Goal: Navigation & Orientation: Find specific page/section

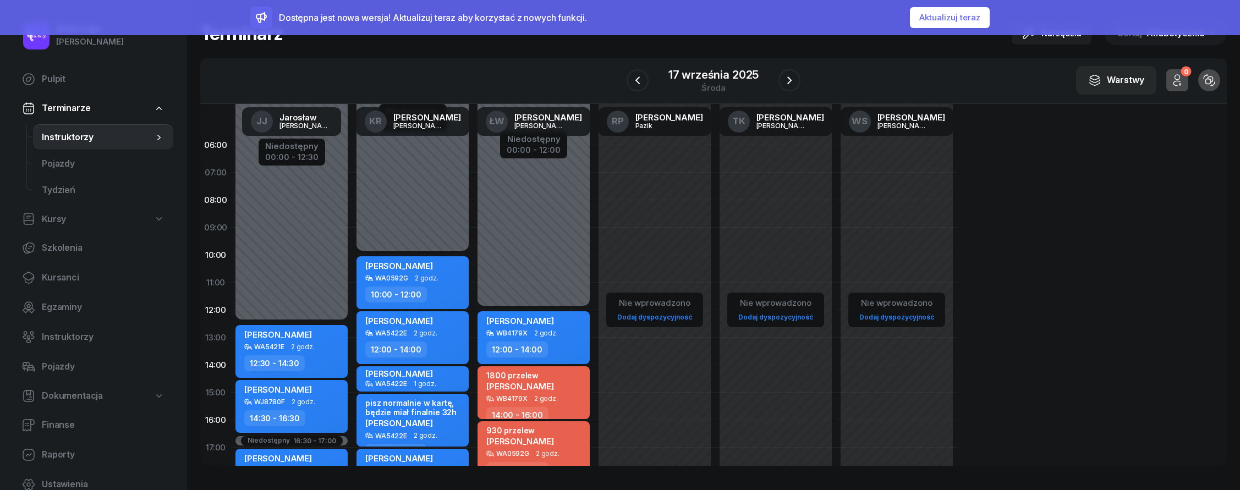
click at [945, 18] on button "Aktualizuj teraz" at bounding box center [950, 17] width 80 height 21
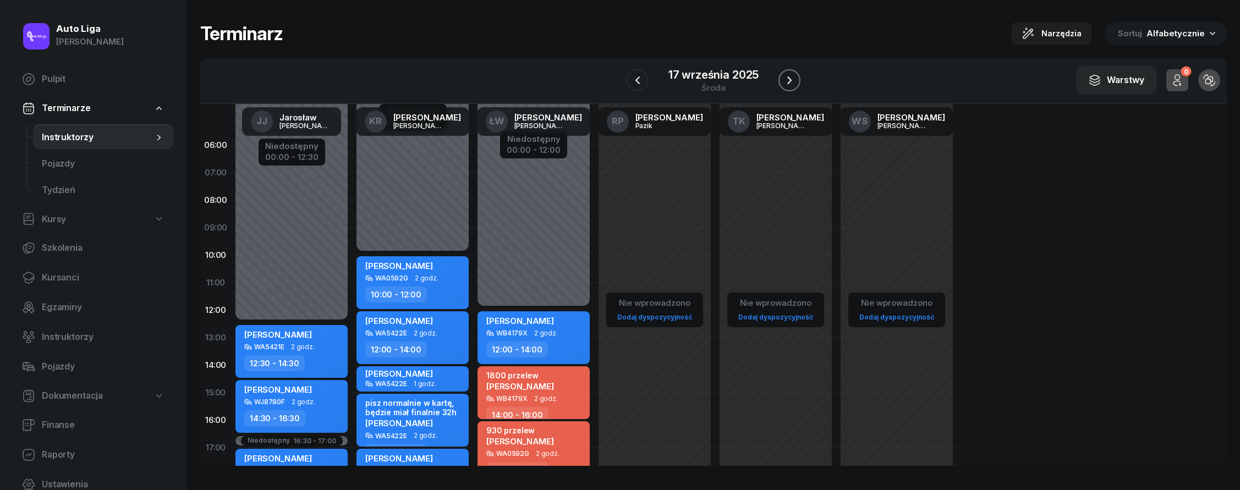
click at [786, 76] on icon "button" at bounding box center [789, 80] width 13 height 13
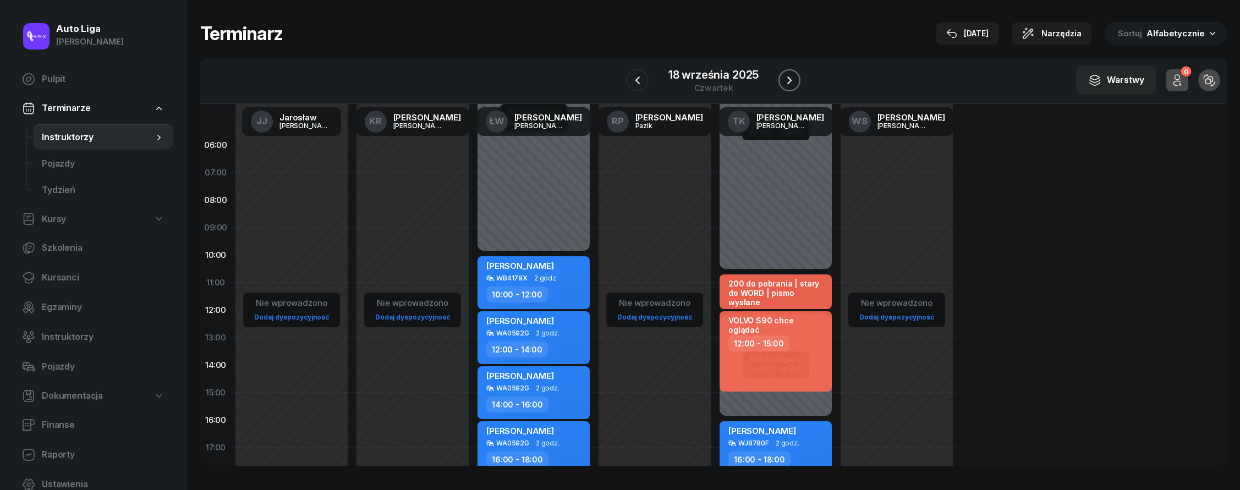
click at [786, 76] on icon "button" at bounding box center [789, 80] width 13 height 13
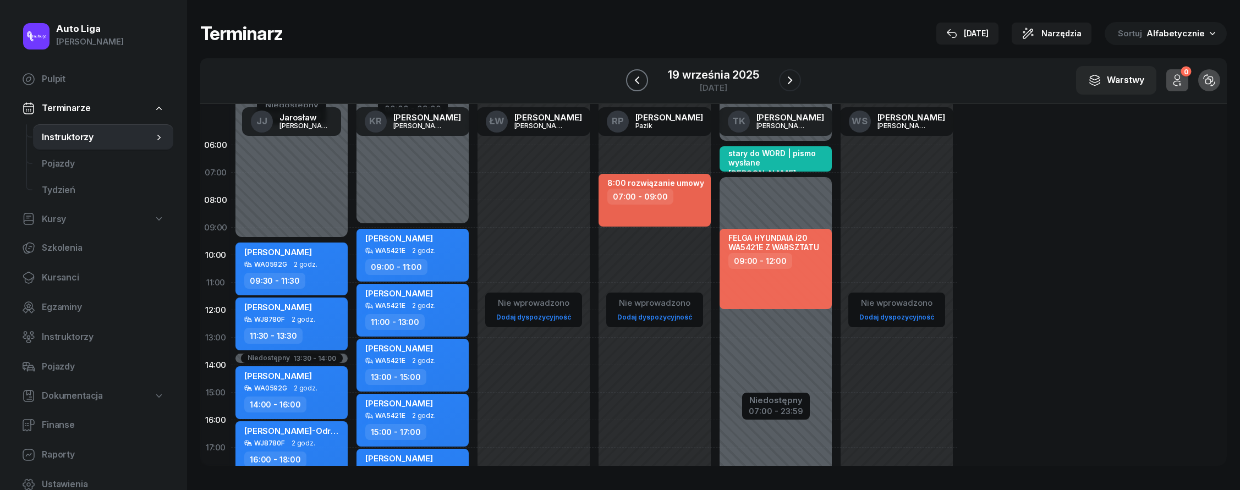
click at [640, 80] on icon "button" at bounding box center [637, 80] width 13 height 13
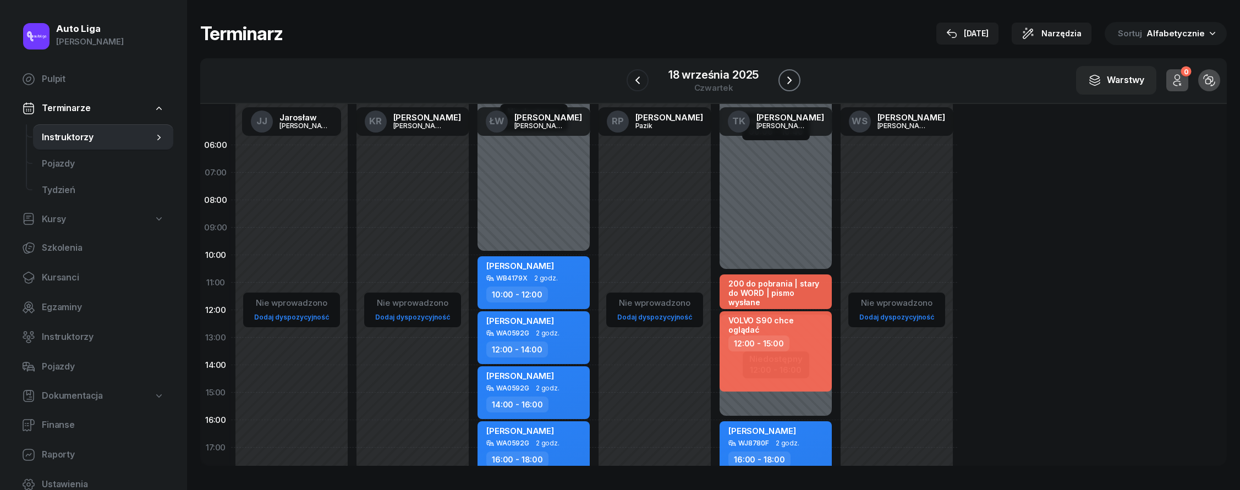
click at [791, 81] on icon "button" at bounding box center [789, 80] width 13 height 13
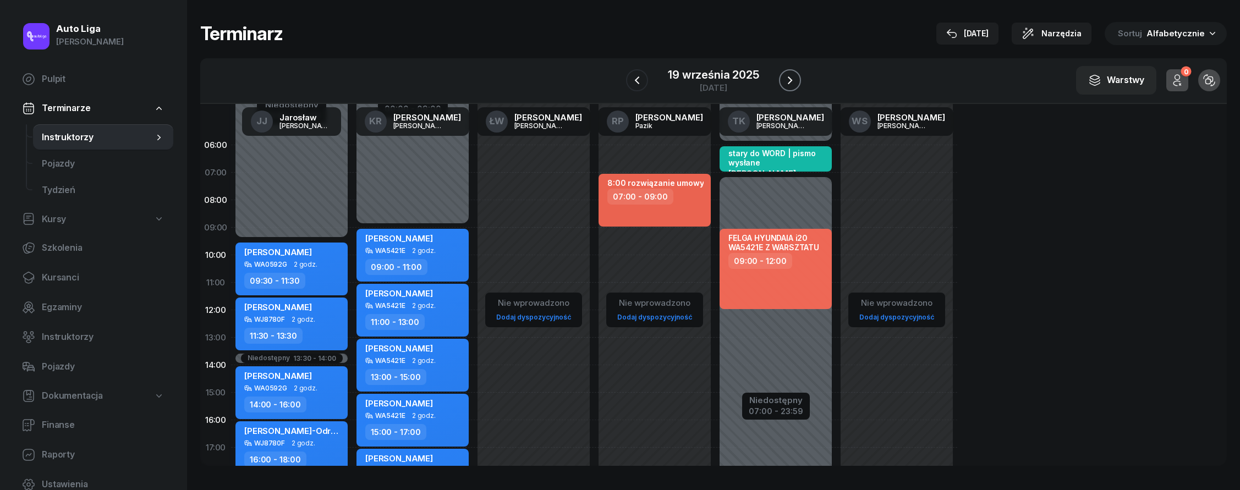
click at [791, 81] on icon "button" at bounding box center [790, 80] width 13 height 13
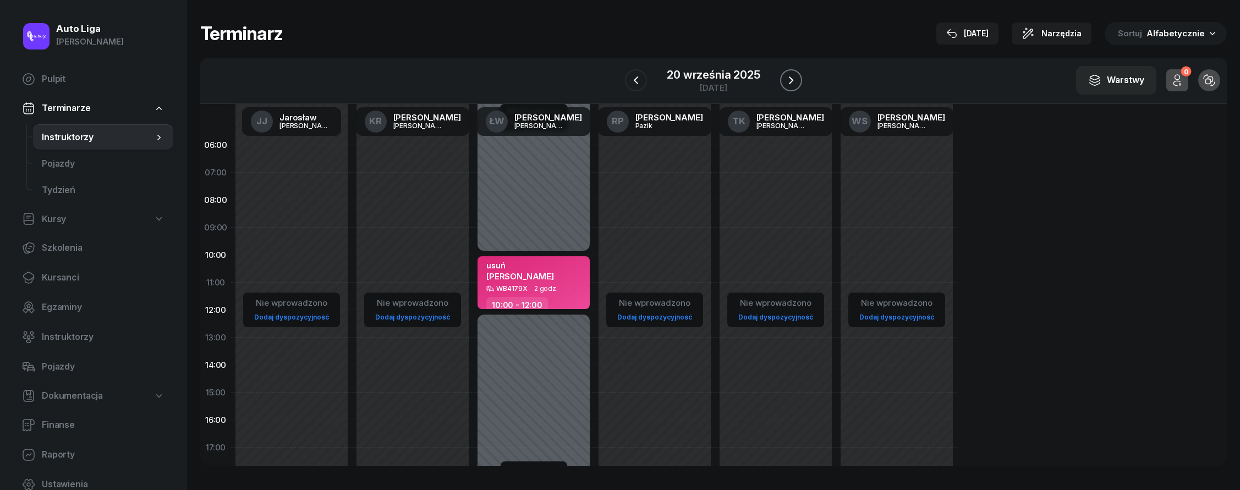
click at [791, 81] on icon "button" at bounding box center [791, 80] width 4 height 8
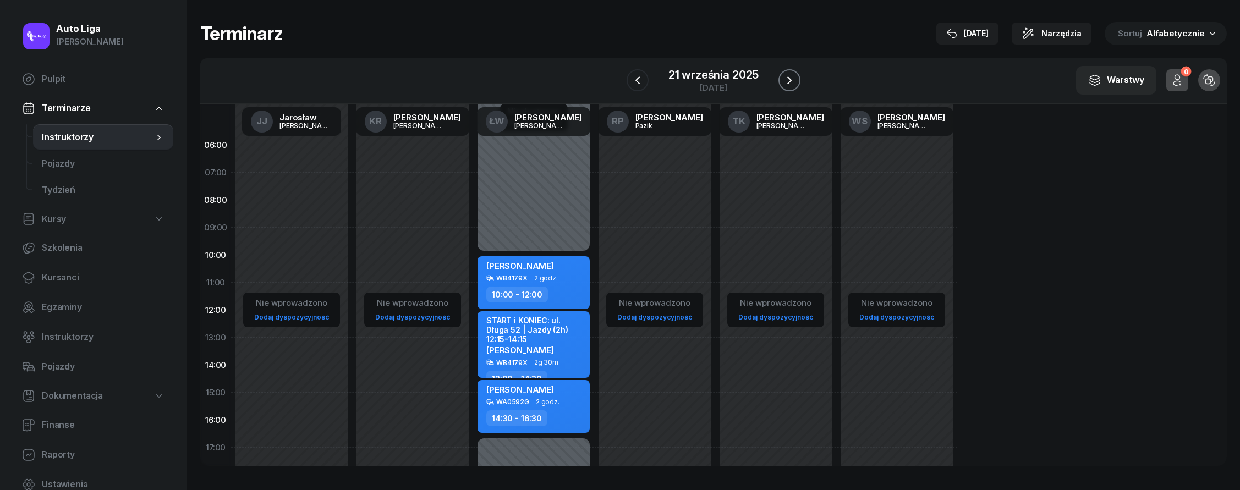
click at [791, 81] on icon "button" at bounding box center [789, 80] width 13 height 13
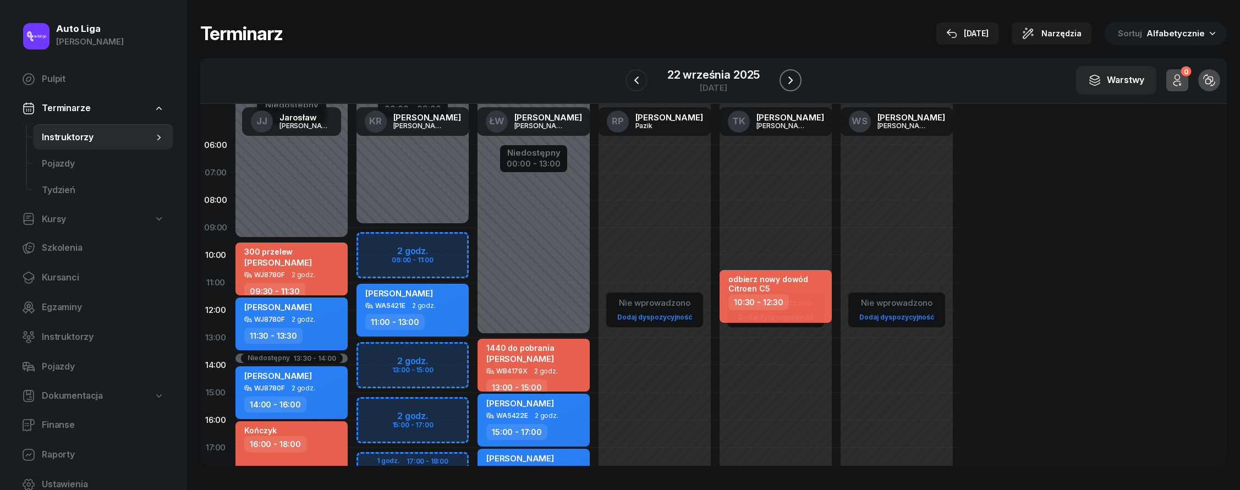
click at [791, 81] on icon "button" at bounding box center [791, 80] width 4 height 8
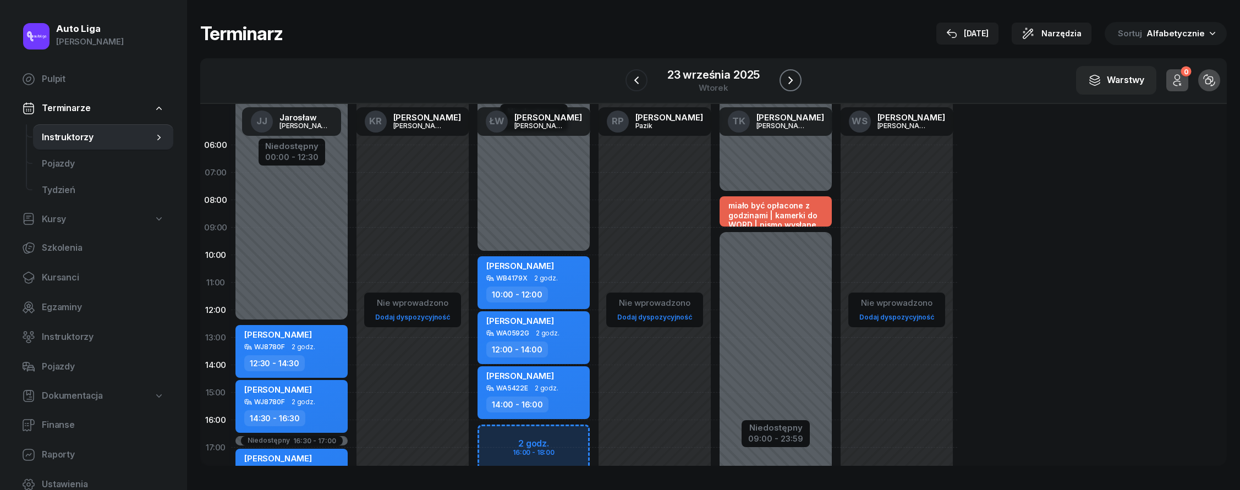
click at [788, 83] on icon "button" at bounding box center [790, 80] width 13 height 13
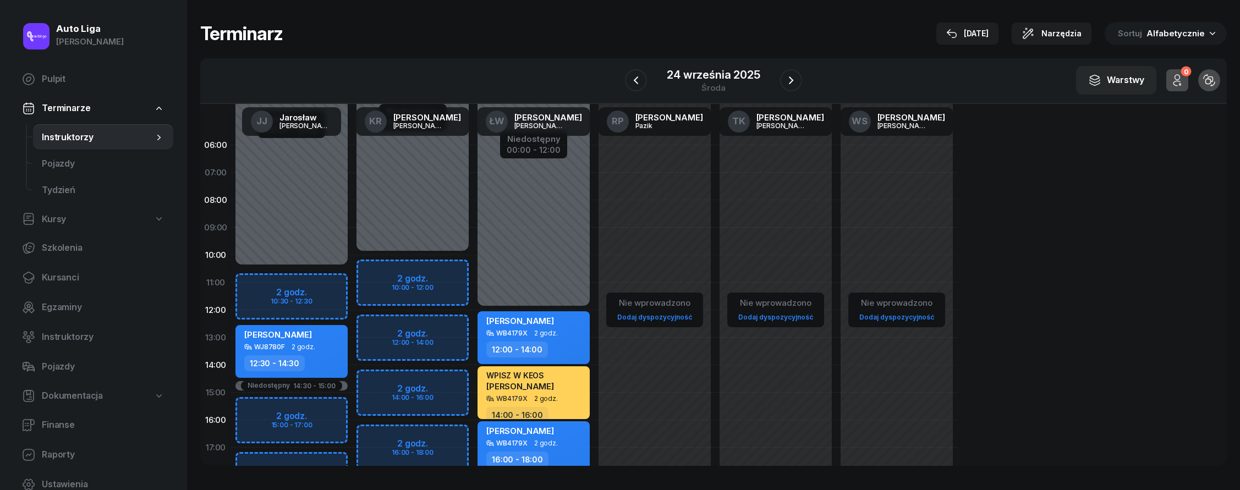
scroll to position [188, 0]
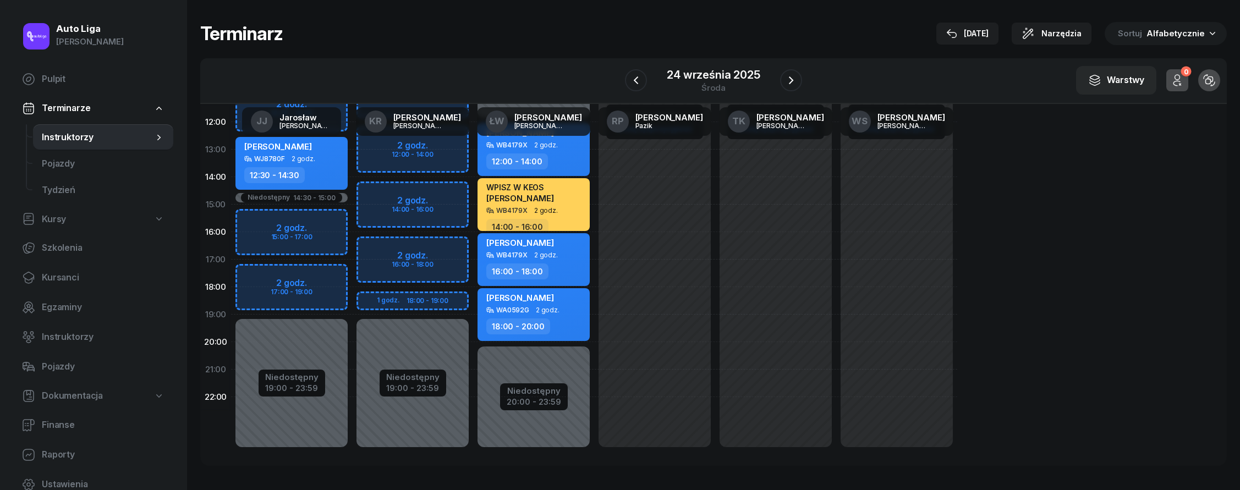
click at [555, 196] on div "WPISZ W KEOS [PERSON_NAME]" at bounding box center [535, 195] width 97 height 24
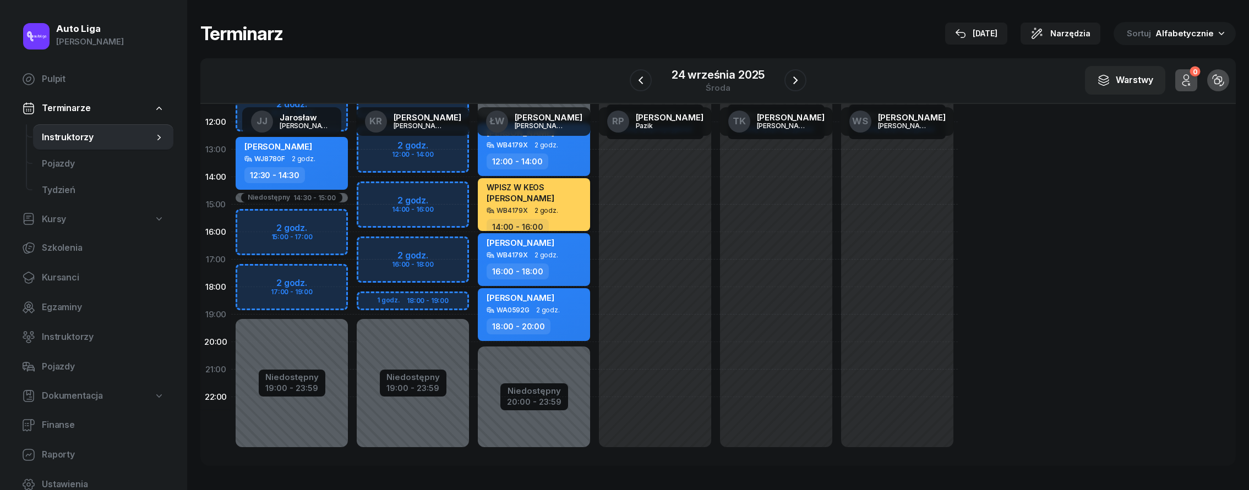
select select "14"
select select "16"
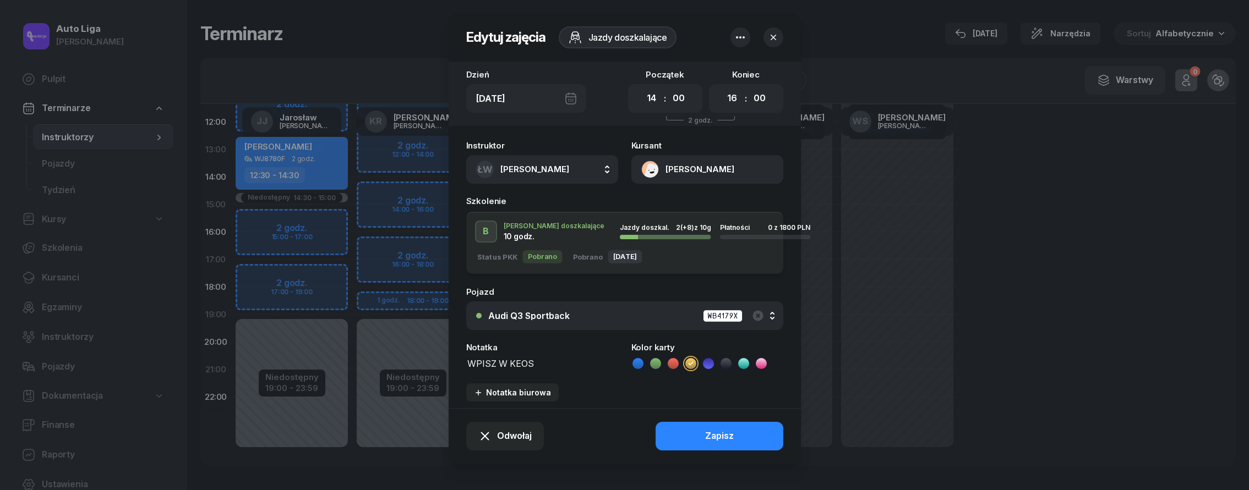
click at [769, 41] on icon "button" at bounding box center [773, 37] width 11 height 11
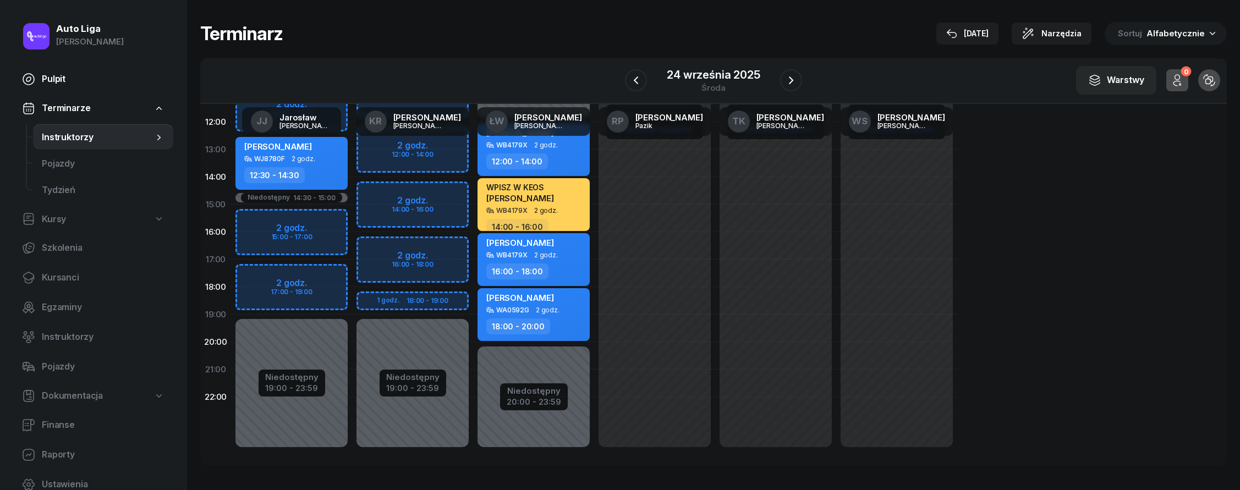
click at [71, 76] on span "Pulpit" at bounding box center [103, 79] width 123 height 14
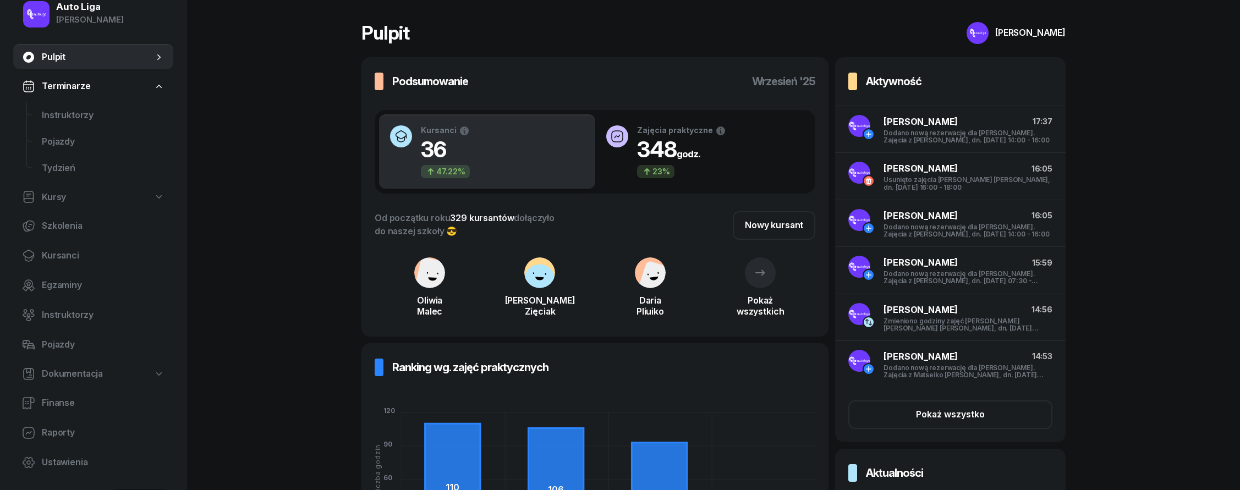
scroll to position [58, 0]
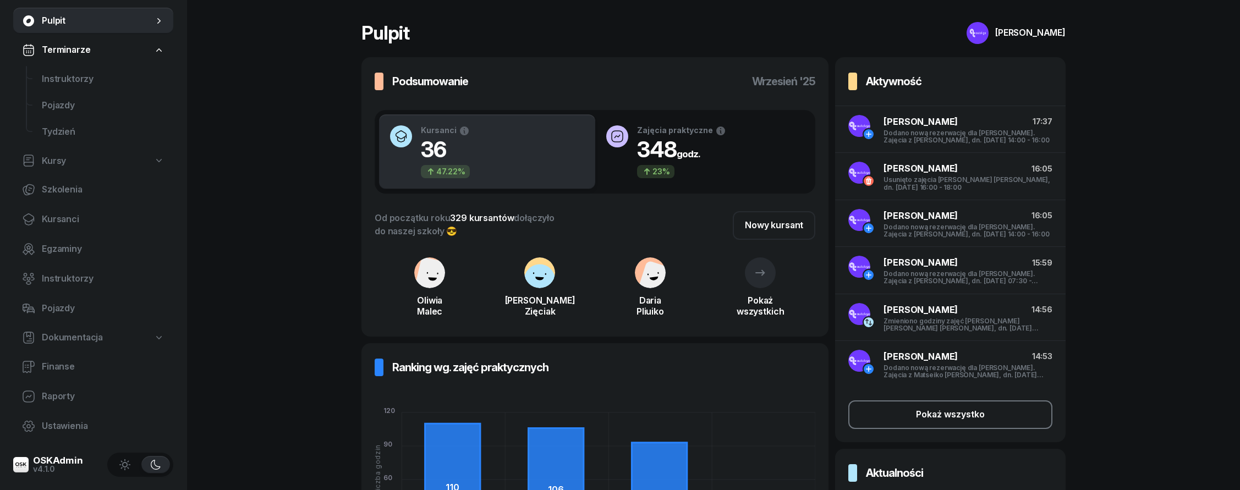
click at [922, 412] on div "Pokaż wszystko" at bounding box center [950, 415] width 69 height 14
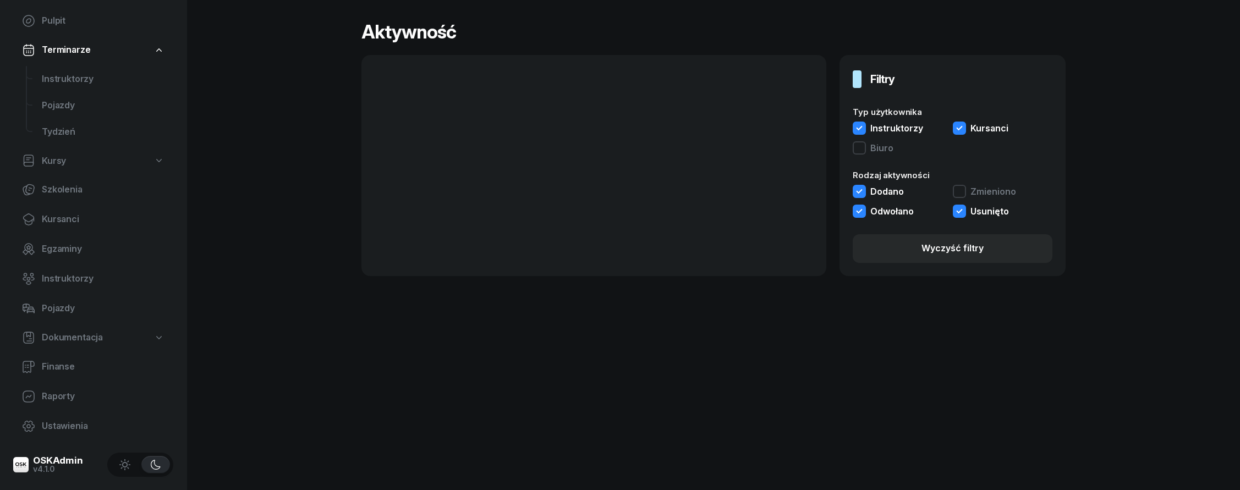
click at [865, 150] on button "Biuro" at bounding box center [873, 149] width 41 height 17
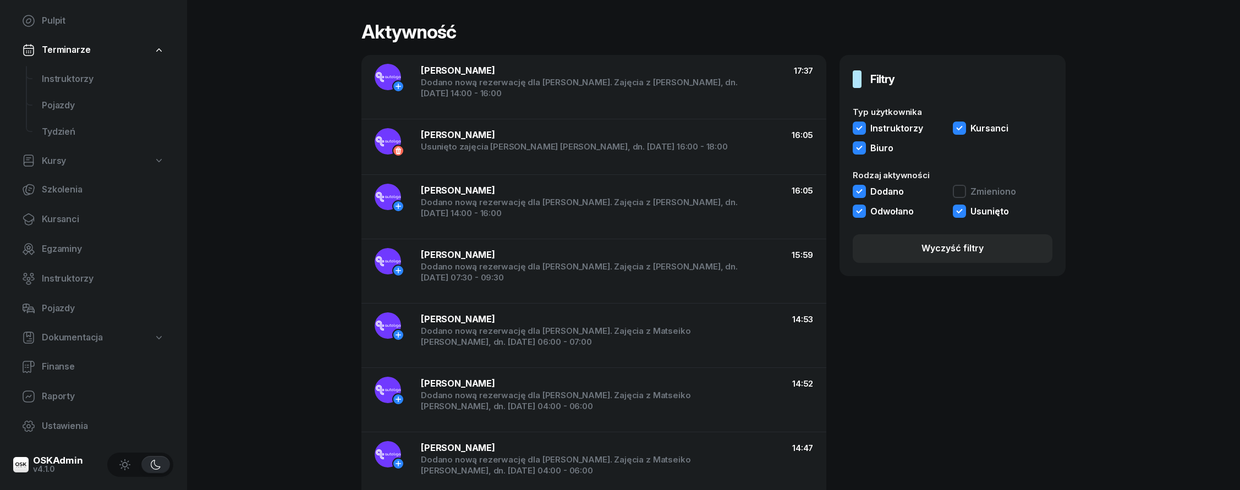
click at [986, 194] on button "Zmieniono" at bounding box center [984, 193] width 63 height 17
click at [90, 373] on span "Finanse" at bounding box center [103, 367] width 123 height 14
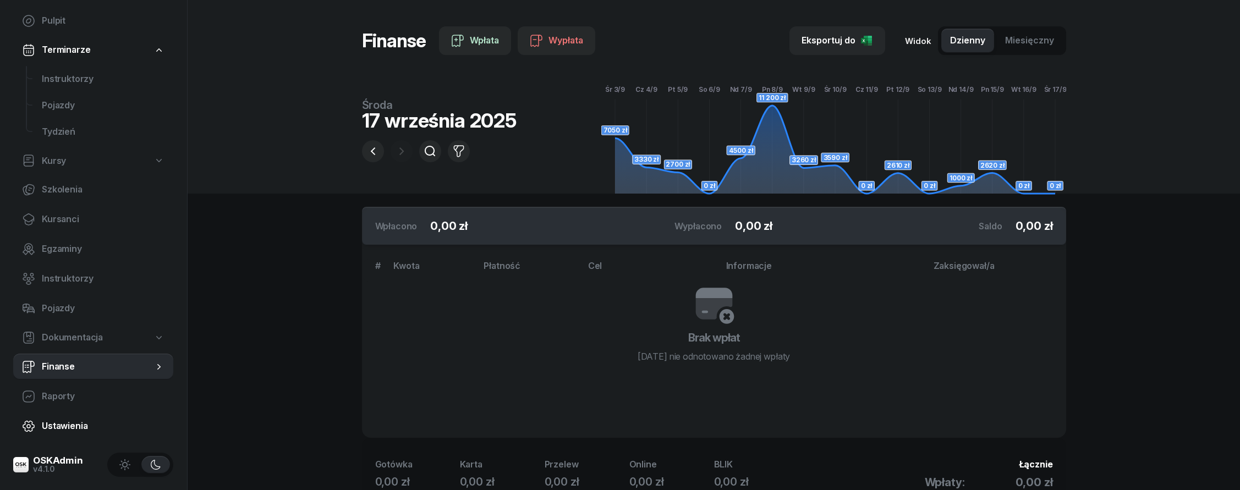
click at [108, 429] on span "Ustawienia" at bounding box center [103, 426] width 123 height 14
select select "06:00"
select select "22:00"
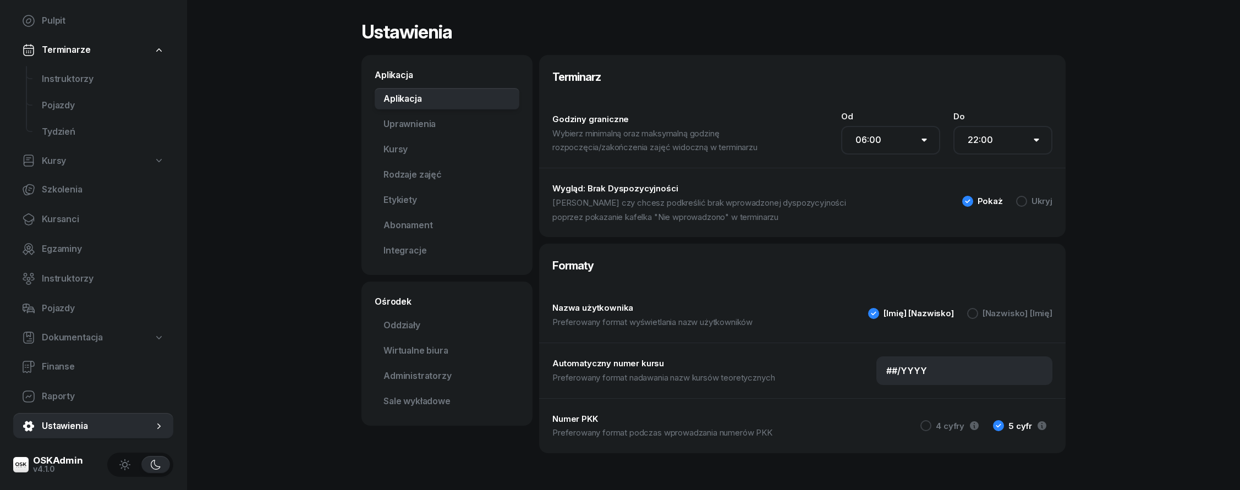
click at [94, 410] on nav "Pulpit Terminarze Instruktorzy Pojazdy Tydzień Kursy Szkolenia Kursanci Egzamin…" at bounding box center [93, 224] width 160 height 432
click at [93, 400] on span "Raporty" at bounding box center [103, 397] width 123 height 14
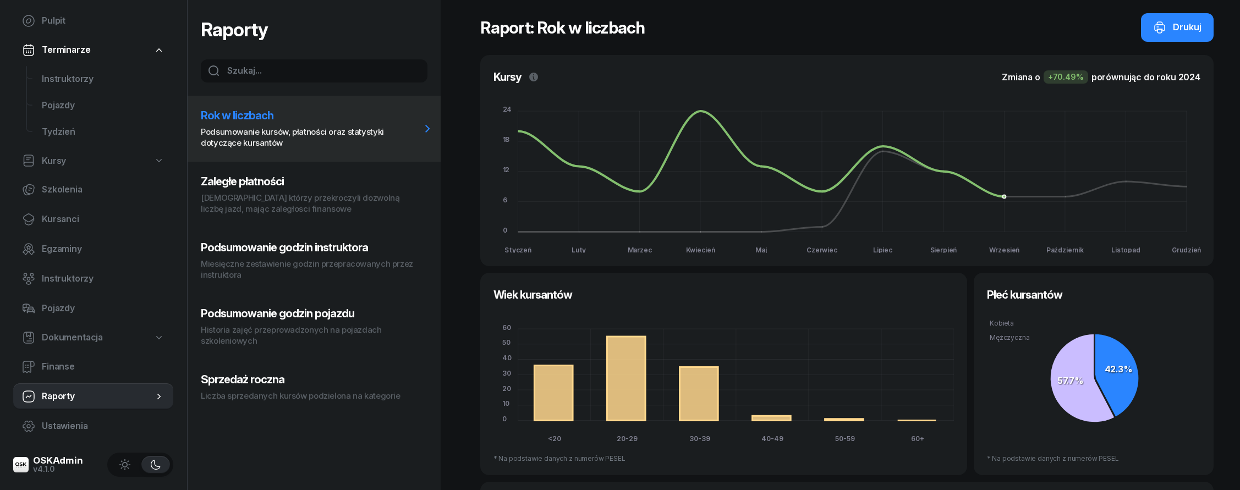
click at [376, 392] on p "Liczba sprzedanych kursów podzielona na kategorie" at bounding box center [311, 396] width 220 height 11
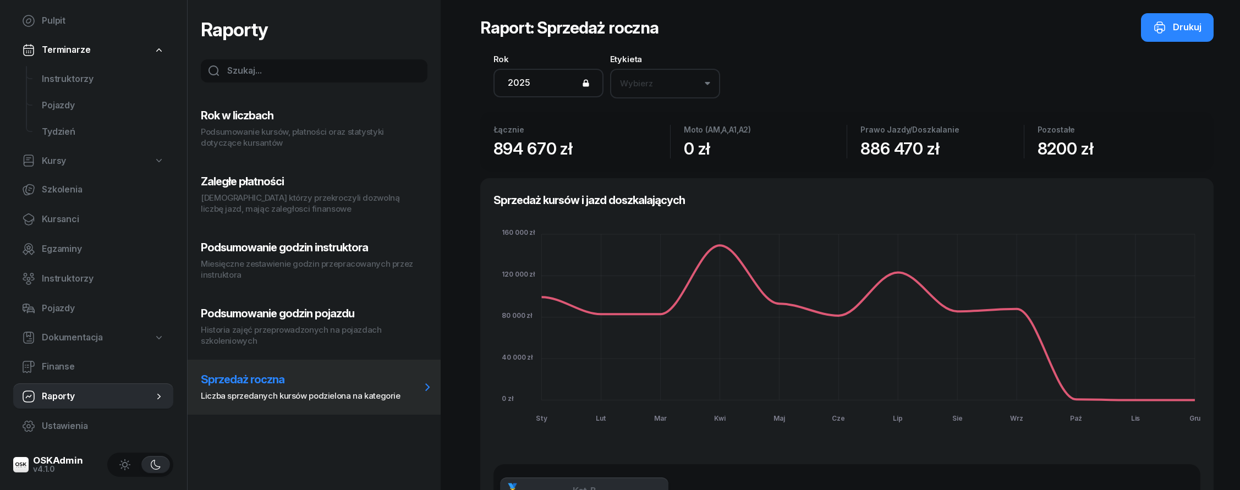
click at [275, 205] on p "[DEMOGRAPHIC_DATA] którzy przekroczyli dozwolną liczbę jazd, mając zaległosci f…" at bounding box center [311, 204] width 220 height 22
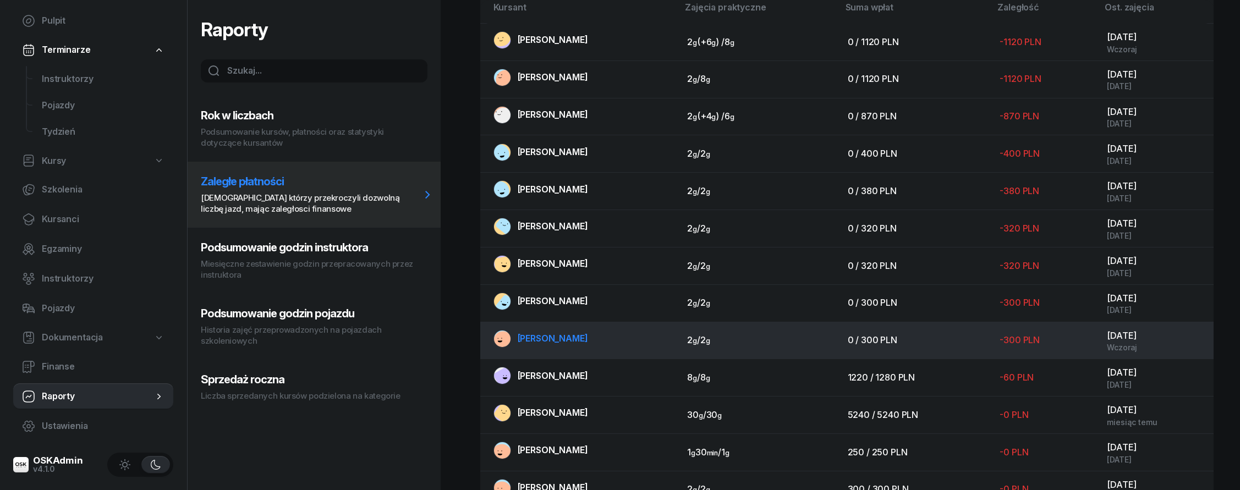
scroll to position [319, 0]
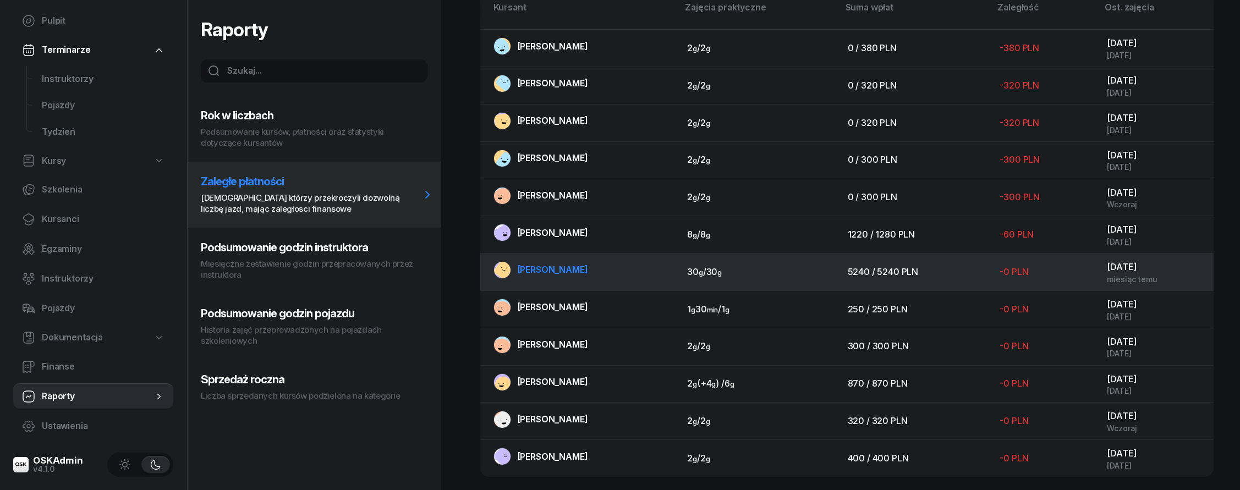
click at [653, 272] on td "[PERSON_NAME]" at bounding box center [579, 272] width 199 height 37
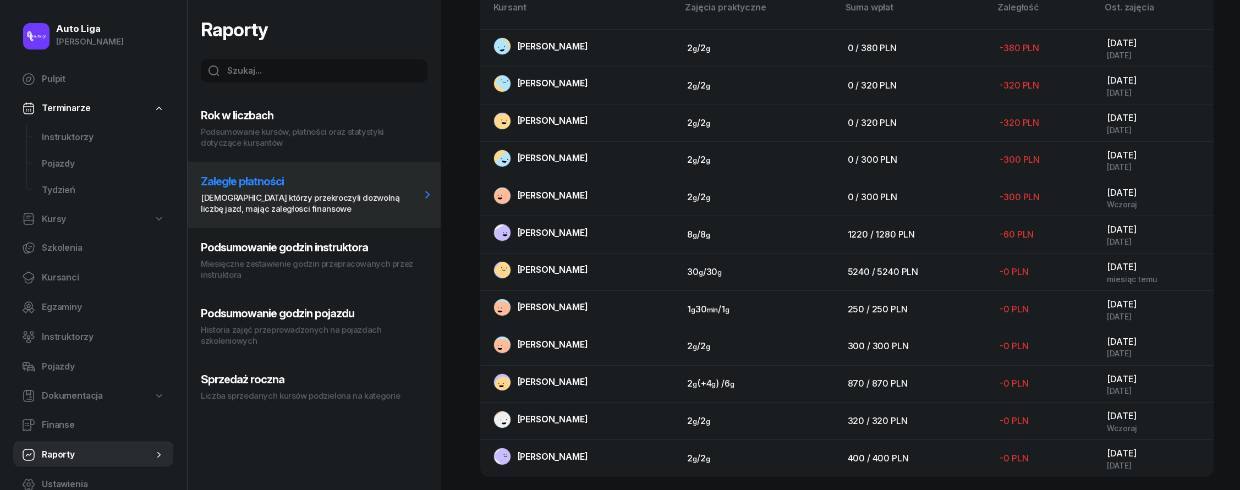
scroll to position [0, 0]
click at [91, 74] on span "Pulpit" at bounding box center [103, 79] width 123 height 14
